Goal: Transaction & Acquisition: Purchase product/service

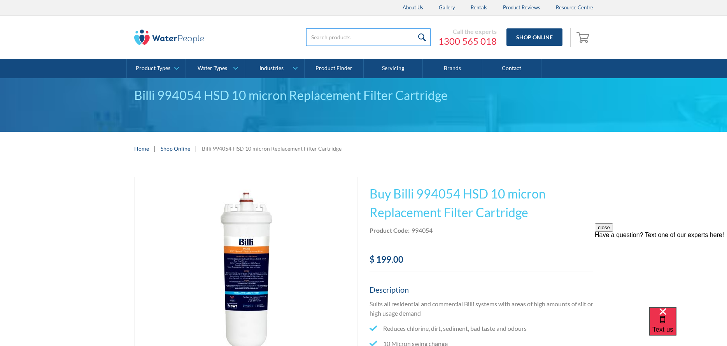
click at [335, 38] on input "search" at bounding box center [368, 36] width 124 height 17
paste input "93703"
type input "93703"
click at [414, 28] on input "submit" at bounding box center [422, 36] width 17 height 17
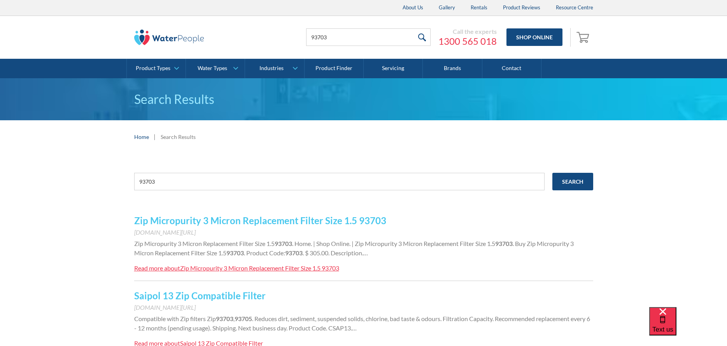
click at [234, 221] on link "Zip Micropurity 3 Micron Replacement Filter Size 1.5 93703" at bounding box center [260, 220] width 252 height 11
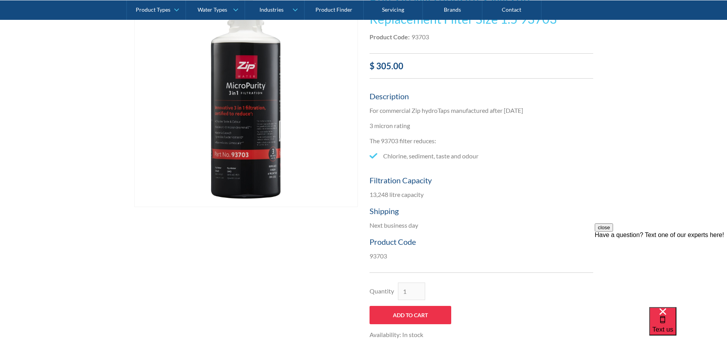
scroll to position [78, 0]
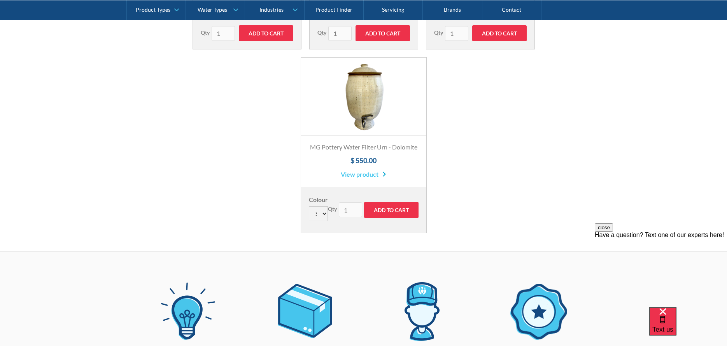
scroll to position [467, 0]
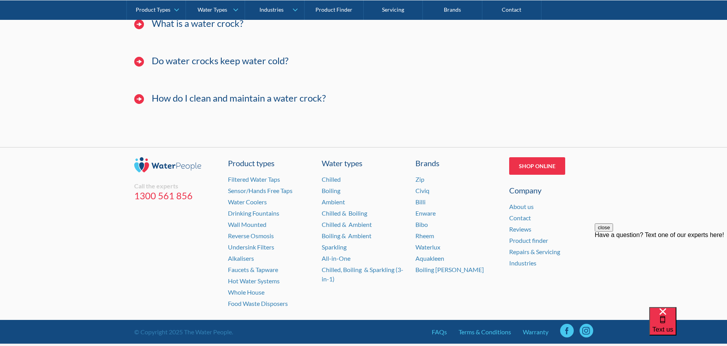
scroll to position [1102, 0]
